Goal: Find specific page/section: Find specific page/section

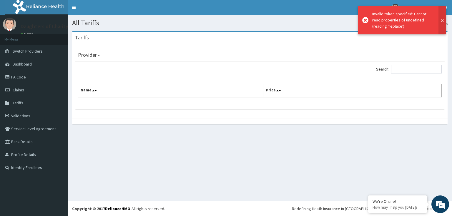
click at [442, 19] on button at bounding box center [442, 20] width 8 height 29
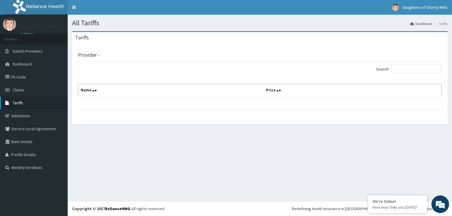
click at [35, 106] on link "Tariffs" at bounding box center [34, 102] width 68 height 13
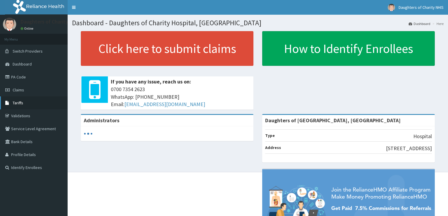
click at [22, 102] on span "Tariffs" at bounding box center [18, 102] width 11 height 5
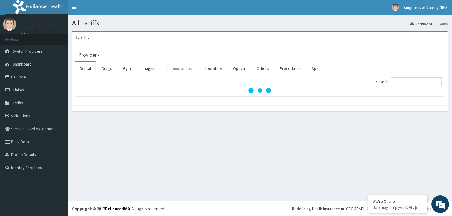
click at [176, 72] on link "Immunizations" at bounding box center [179, 68] width 35 height 12
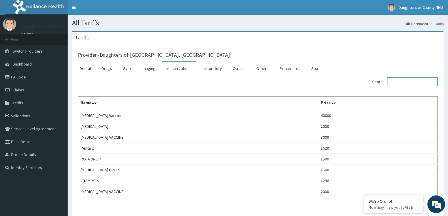
click at [400, 83] on input "Search:" at bounding box center [412, 81] width 51 height 9
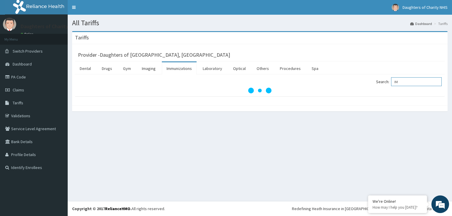
type input "I"
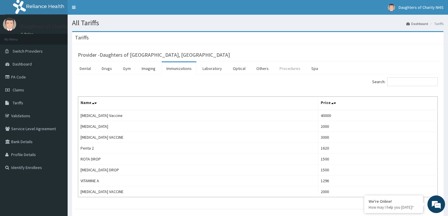
click at [281, 69] on link "Procedures" at bounding box center [290, 68] width 30 height 12
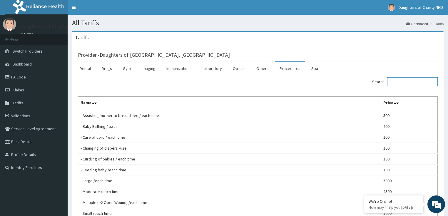
click at [411, 79] on input "Search:" at bounding box center [412, 81] width 51 height 9
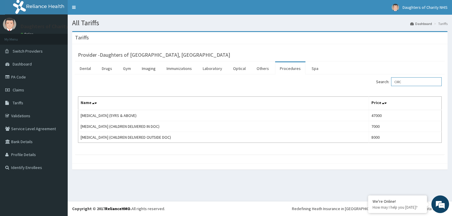
type input "CIRC"
